Goal: Information Seeking & Learning: Learn about a topic

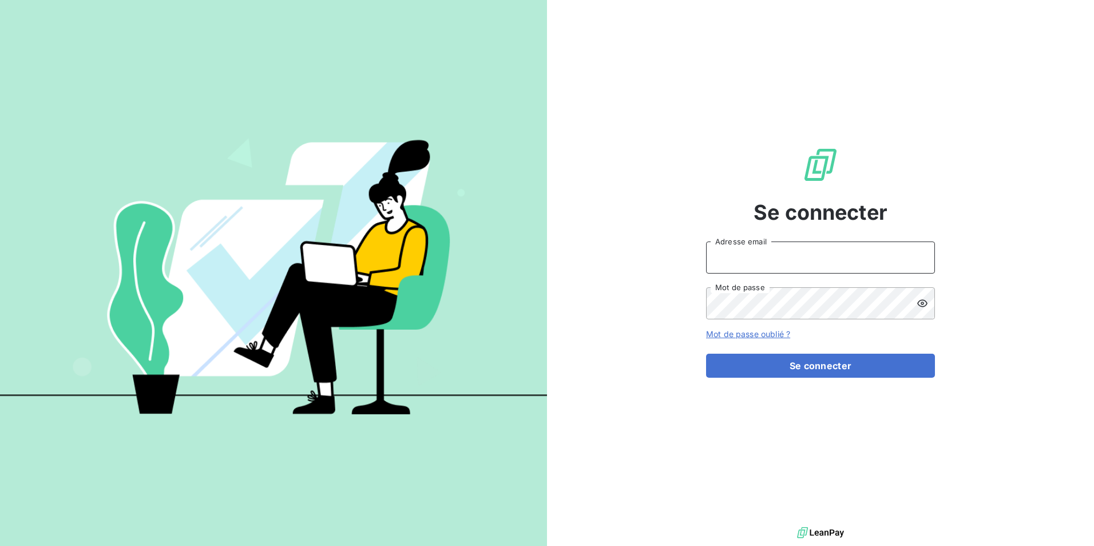
click at [819, 254] on input "Adresse email" at bounding box center [820, 257] width 229 height 32
type input "[PERSON_NAME][EMAIL_ADDRESS][DOMAIN_NAME]"
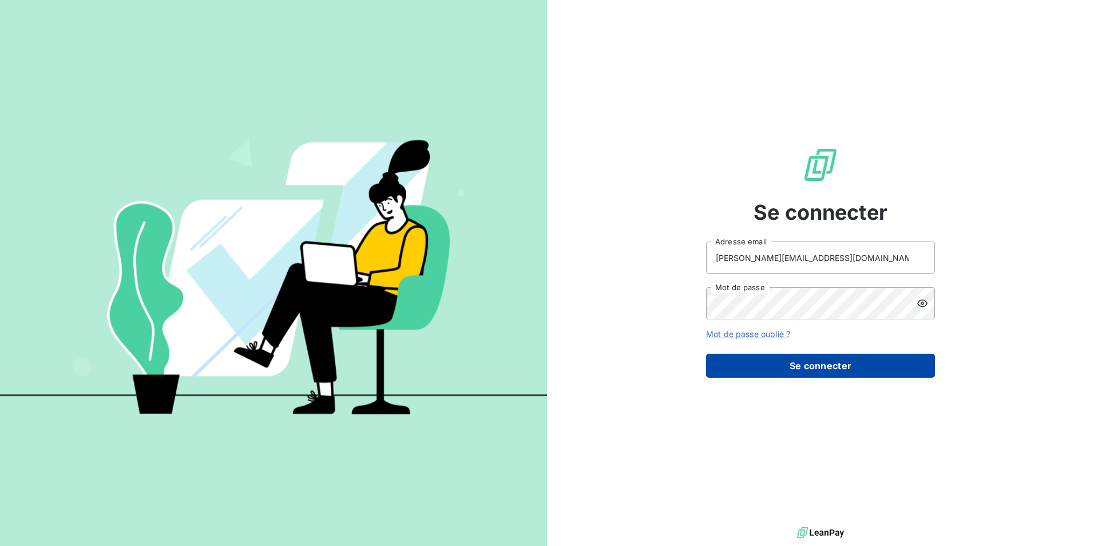
click at [817, 368] on button "Se connecter" at bounding box center [820, 366] width 229 height 24
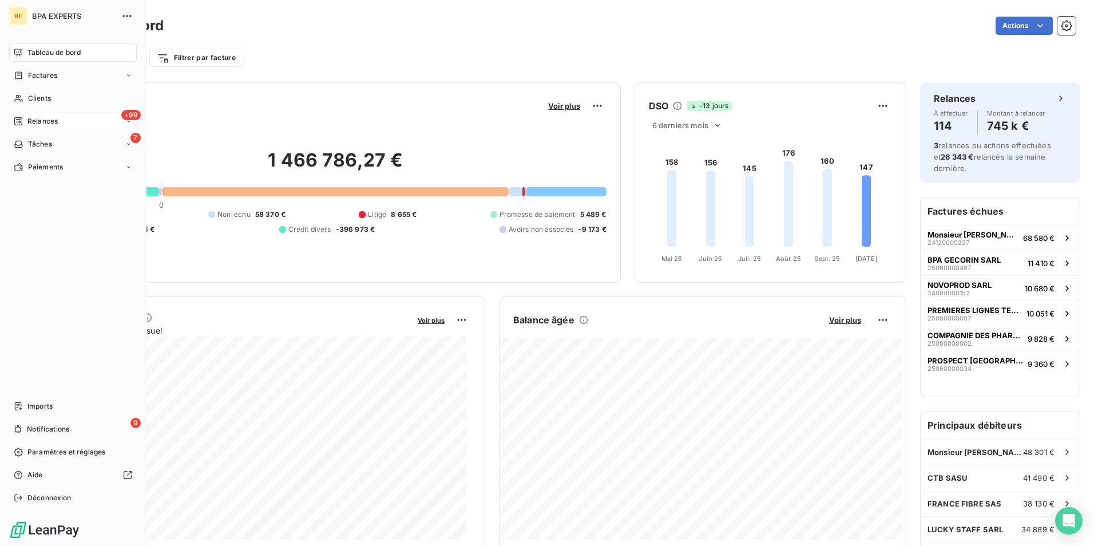
click at [132, 120] on span "+99" at bounding box center [130, 115] width 19 height 10
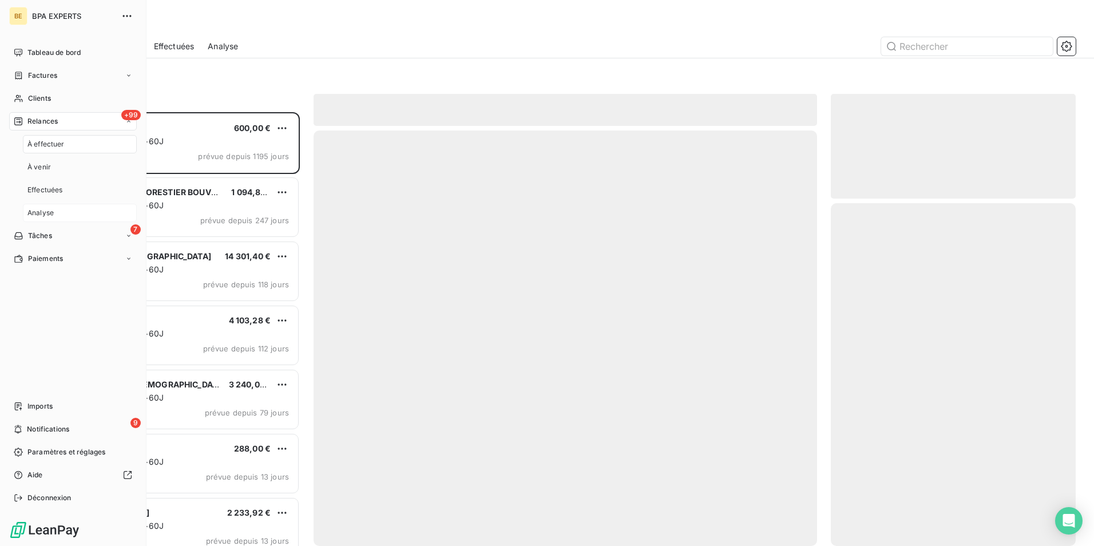
scroll to position [425, 236]
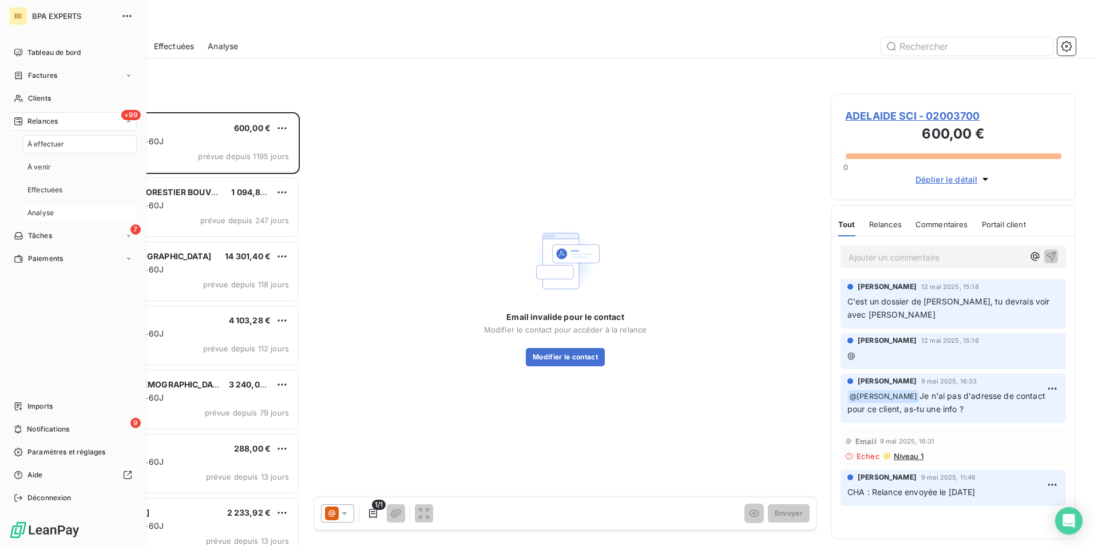
click at [57, 211] on div "Analyse" at bounding box center [80, 213] width 114 height 18
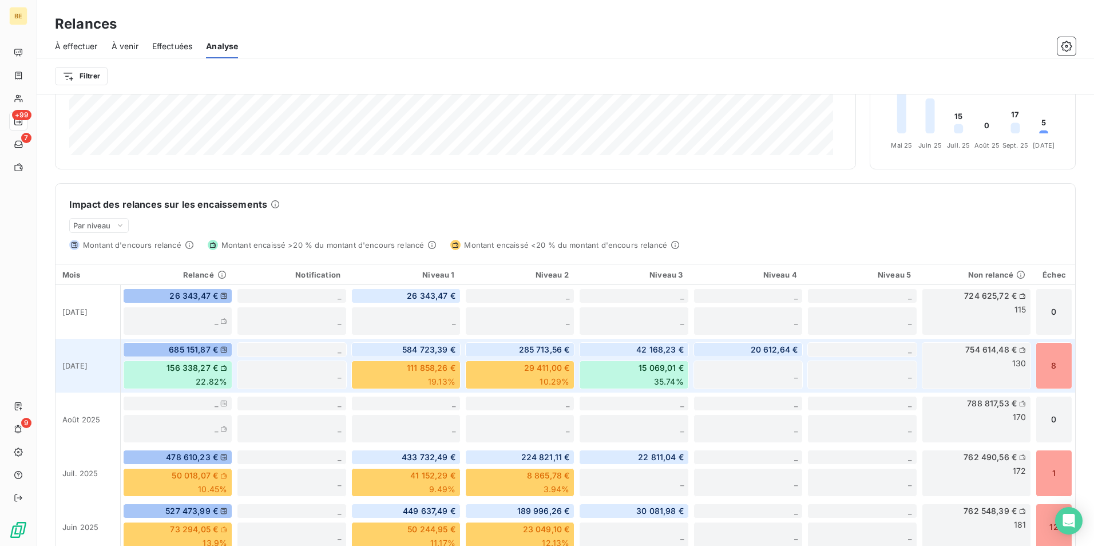
scroll to position [238, 0]
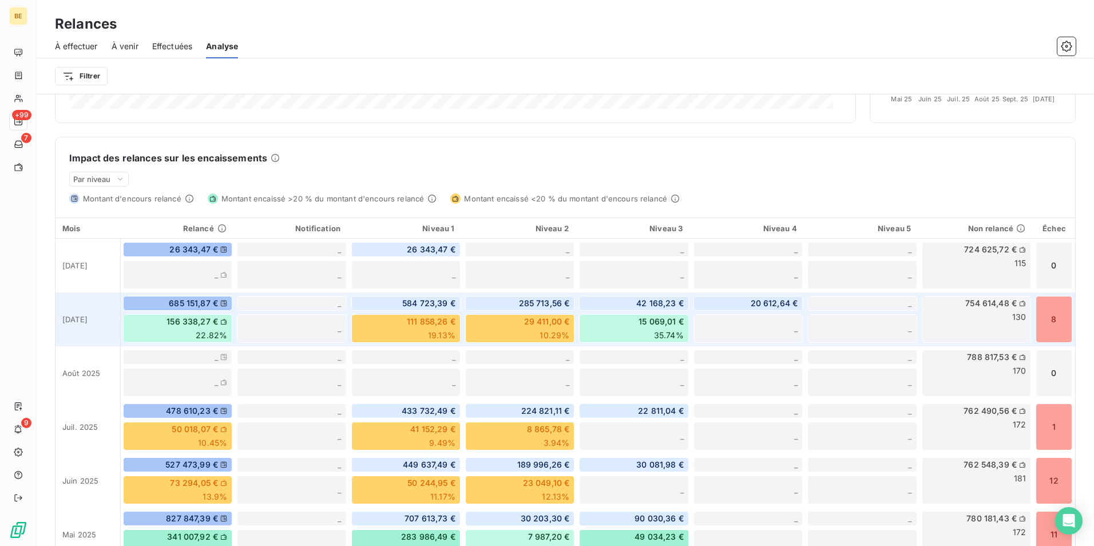
click at [655, 337] on span "35.74%" at bounding box center [669, 335] width 30 height 11
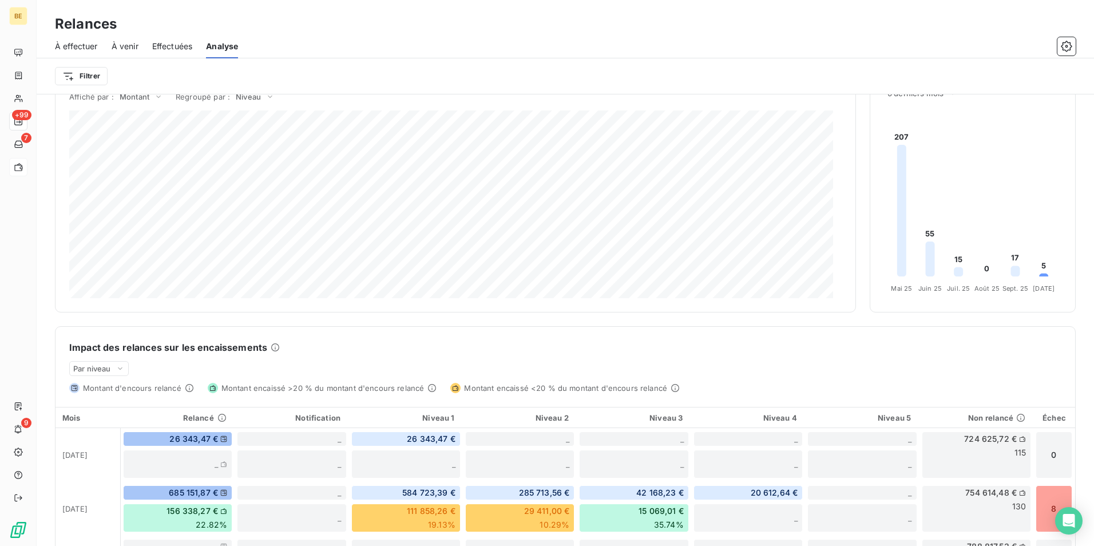
scroll to position [57, 0]
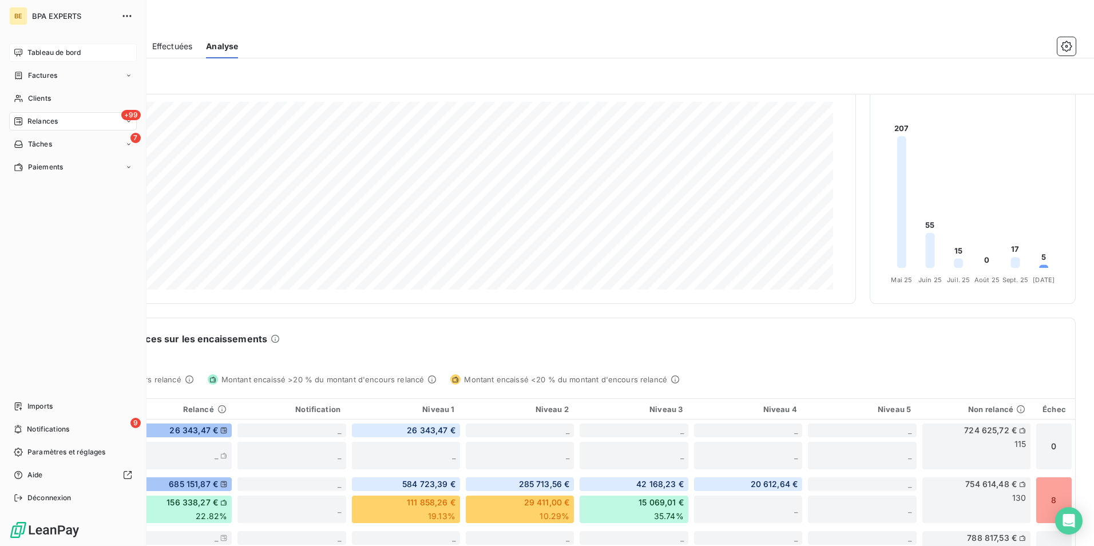
click at [34, 55] on span "Tableau de bord" at bounding box center [53, 52] width 53 height 10
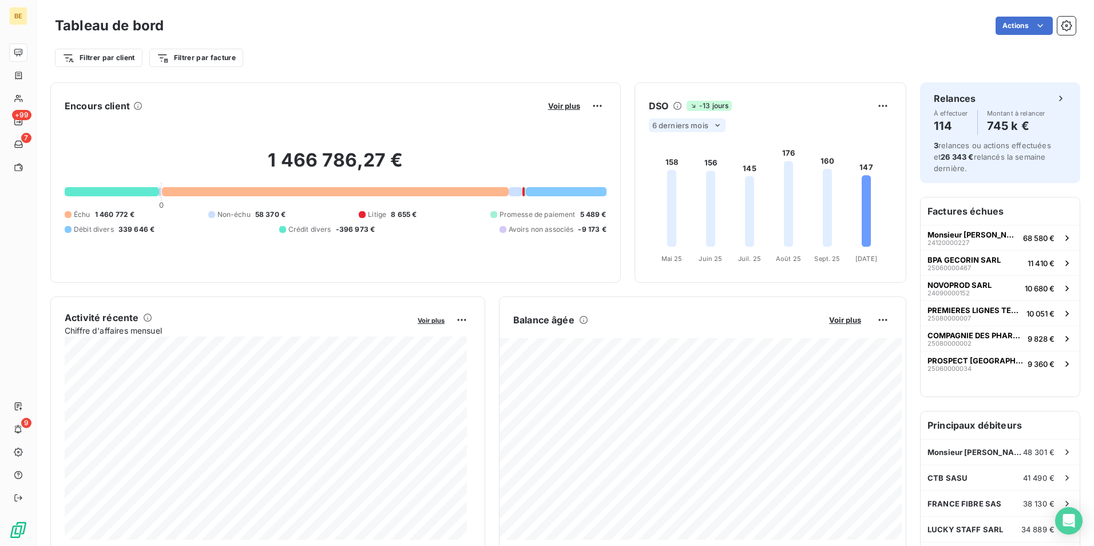
drag, startPoint x: 699, startPoint y: 108, endPoint x: 701, endPoint y: 122, distance: 13.9
click at [699, 110] on span "-13 jours" at bounding box center [709, 106] width 45 height 10
click at [703, 125] on span "6 derniers mois" at bounding box center [680, 125] width 56 height 9
click at [666, 169] on li "12" at bounding box center [689, 170] width 76 height 21
click at [766, 115] on div "DSO -13 jours 12 derniers mois 158 156 145 176 160 147 Mai 25 Mai 25 Juin 25 Ju…" at bounding box center [770, 183] width 271 height 172
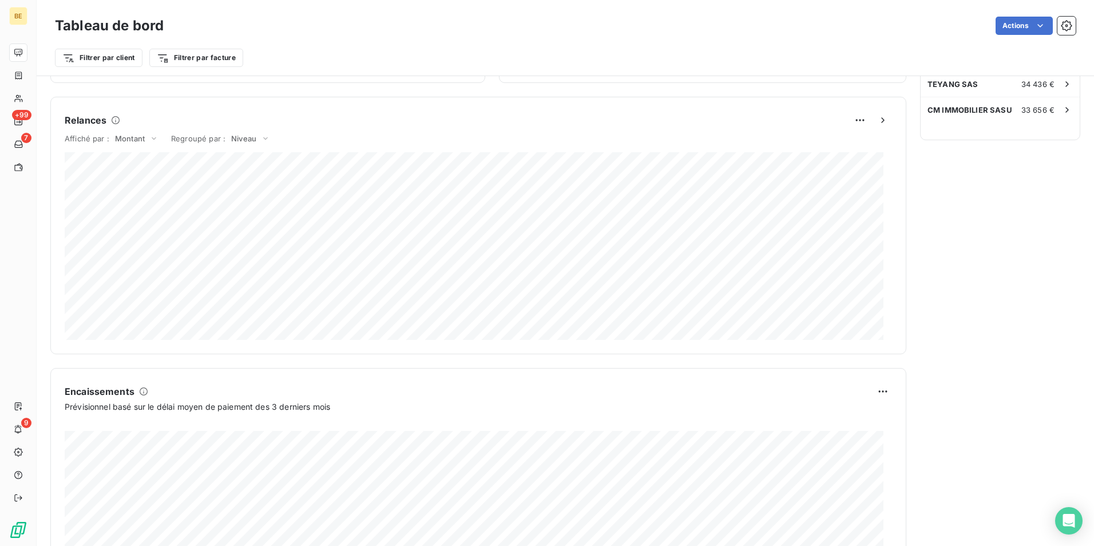
scroll to position [569, 0]
